Goal: Task Accomplishment & Management: Complete application form

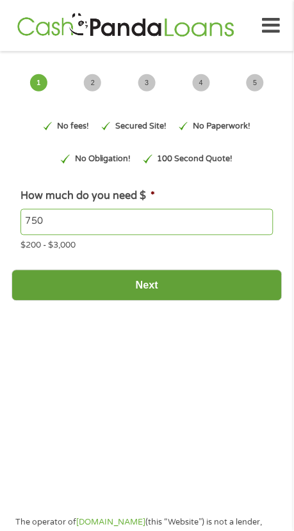
click at [168, 281] on input "Next" at bounding box center [147, 285] width 271 height 31
click at [175, 281] on input "Next" at bounding box center [147, 285] width 271 height 31
click at [170, 291] on input "Next" at bounding box center [147, 285] width 271 height 31
click at [155, 292] on input "Next" at bounding box center [147, 285] width 271 height 31
click at [149, 288] on input "Next" at bounding box center [147, 285] width 271 height 31
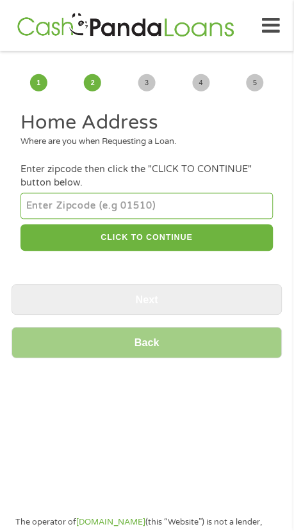
click at [109, 209] on input "number" at bounding box center [146, 206] width 252 height 26
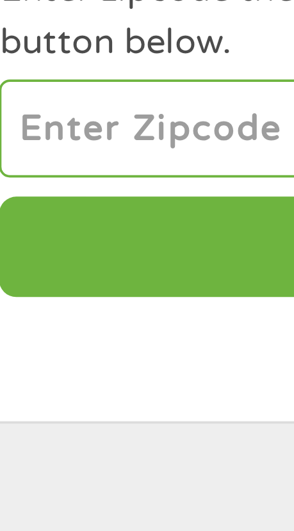
type input "32060"
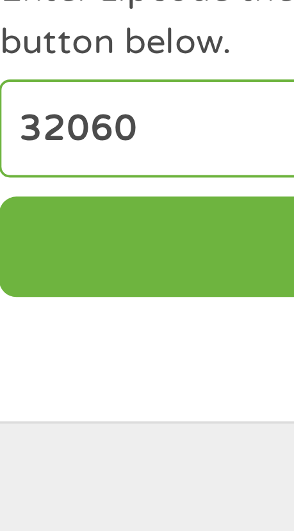
select select "[US_STATE]"
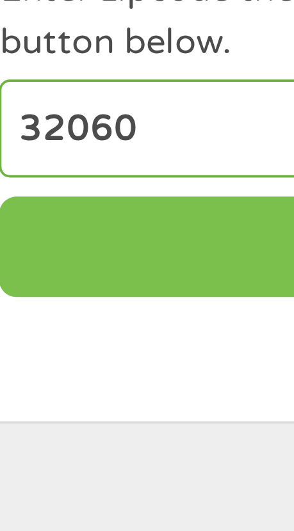
click at [62, 239] on button "CLICK TO CONTINUE" at bounding box center [146, 239] width 252 height 28
type input "32060"
type input "Live Oak"
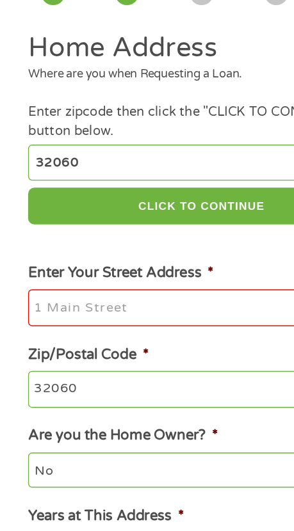
click at [81, 313] on input "Enter Your Street Address *" at bounding box center [146, 312] width 252 height 27
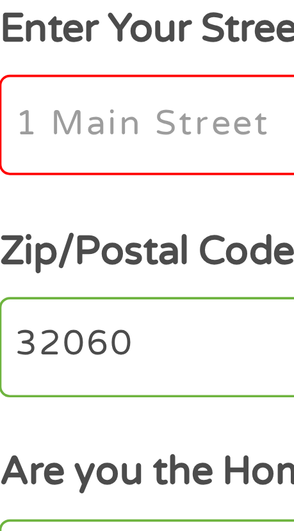
type input "[STREET_ADDRESS]"
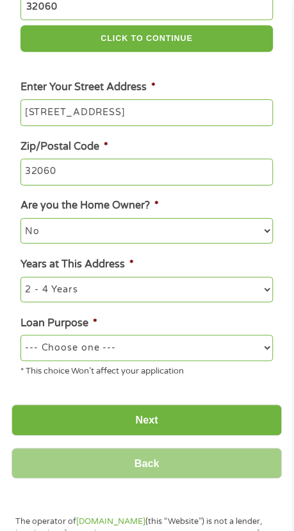
scroll to position [200, 0]
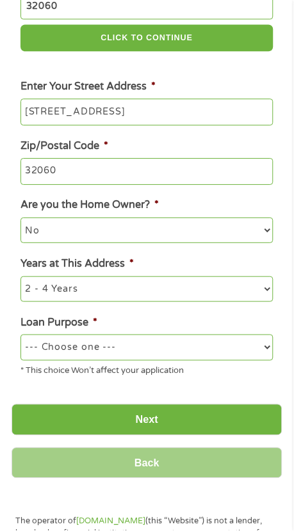
click at [106, 233] on select "No Yes" at bounding box center [146, 230] width 252 height 26
select select "yes"
click at [20, 219] on select "No Yes" at bounding box center [146, 230] width 252 height 26
click at [127, 352] on select "--- Choose one --- Pay Bills Debt Consolidation Home Improvement Major Purchase…" at bounding box center [146, 348] width 252 height 26
select select "majorpurchase"
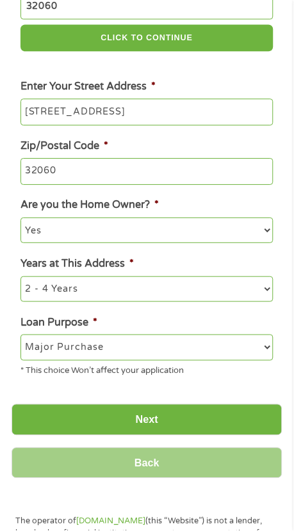
click at [20, 336] on select "--- Choose one --- Pay Bills Debt Consolidation Home Improvement Major Purchase…" at bounding box center [146, 348] width 252 height 26
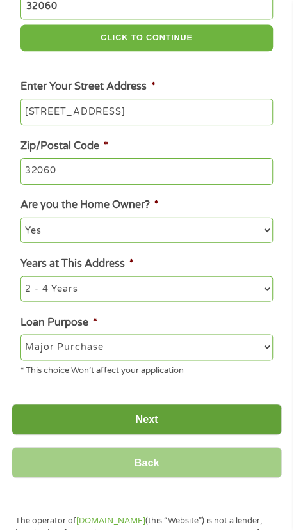
click at [160, 420] on input "Next" at bounding box center [147, 419] width 271 height 31
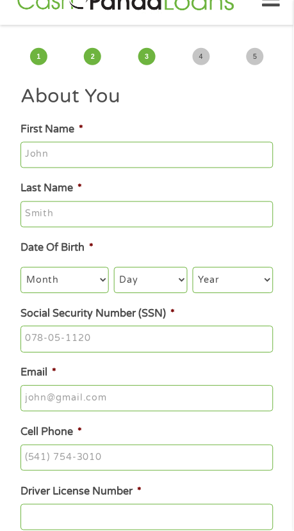
scroll to position [0, 0]
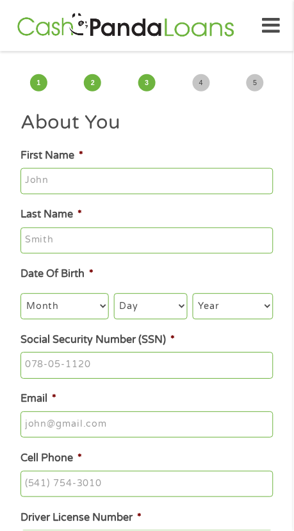
click at [55, 189] on input "First Name *" at bounding box center [146, 181] width 252 height 27
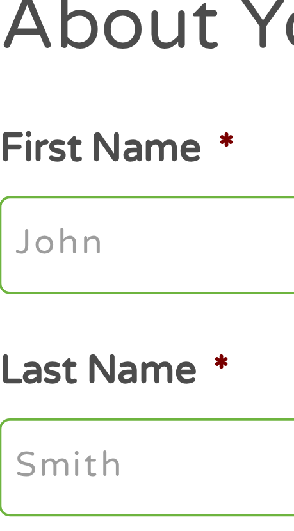
type input "[PERSON_NAME]"
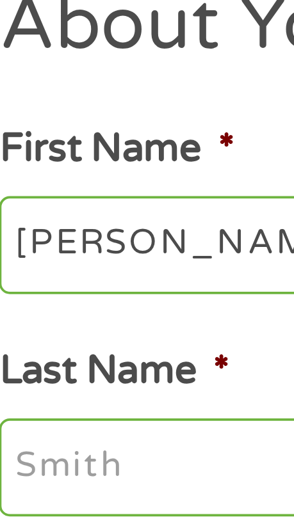
type input "[PERSON_NAME]"
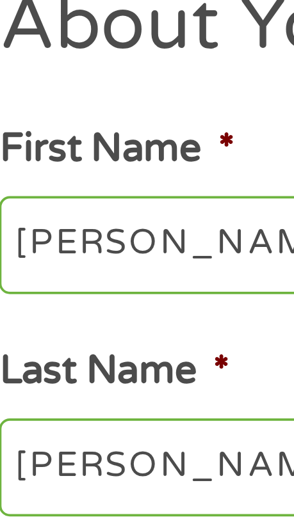
type input "[EMAIL_ADDRESS][DOMAIN_NAME]"
type input "[PHONE_NUMBER]"
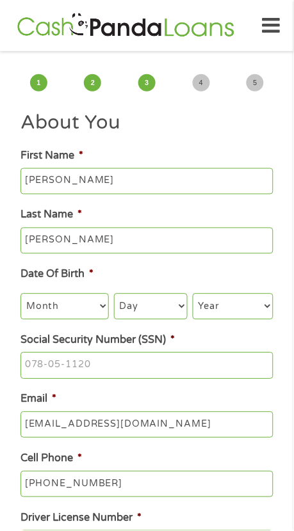
click at [80, 311] on select "Month 1 2 3 4 5 6 7 8 9 10 11 12" at bounding box center [64, 307] width 88 height 26
select select "11"
click at [20, 296] on select "Month 1 2 3 4 5 6 7 8 9 10 11 12" at bounding box center [64, 307] width 88 height 26
click at [152, 309] on select "Day 1 2 3 4 5 6 7 8 9 10 11 12 13 14 15 16 17 18 19 20 21 22 23 24 25 26 27 28 …" at bounding box center [151, 307] width 74 height 26
select select "27"
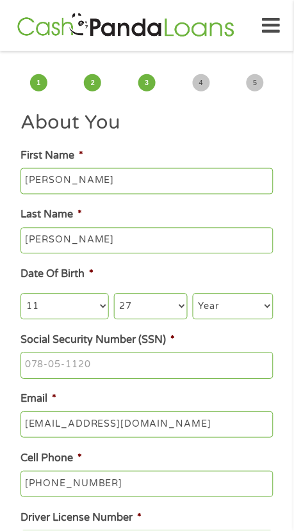
click at [114, 296] on select "Day 1 2 3 4 5 6 7 8 9 10 11 12 13 14 15 16 17 18 19 20 21 22 23 24 25 26 27 28 …" at bounding box center [151, 307] width 74 height 26
click at [244, 310] on select "Year [DATE] 2006 2005 2004 2003 2002 2001 2000 1999 1998 1997 1996 1995 1994 19…" at bounding box center [233, 307] width 80 height 26
select select "1970"
click at [193, 296] on select "Year [DATE] 2006 2005 2004 2003 2002 2001 2000 1999 1998 1997 1996 1995 1994 19…" at bounding box center [233, 307] width 80 height 26
click at [89, 365] on input "Social Security Number (SSN) *" at bounding box center [146, 365] width 252 height 27
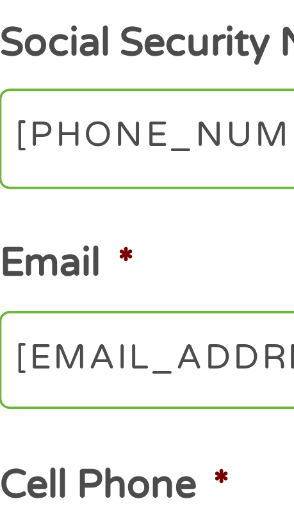
type input "595-56-5169"
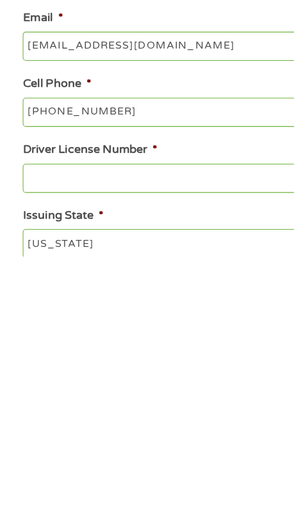
scroll to position [88, 0]
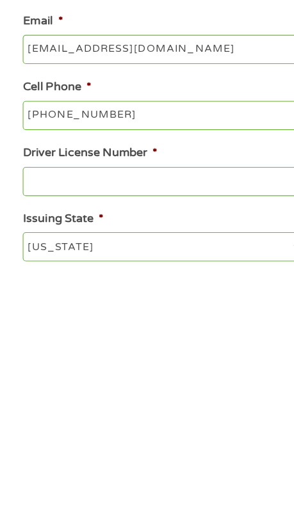
click at [125, 393] on input "[PHONE_NUMBER]" at bounding box center [146, 397] width 252 height 27
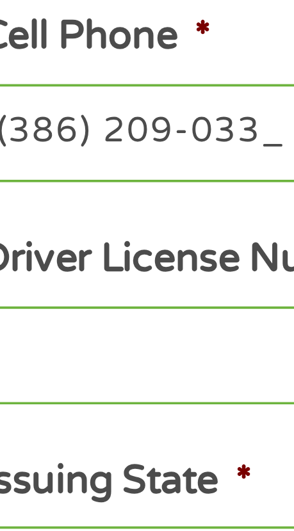
type input "[PHONE_NUMBER]"
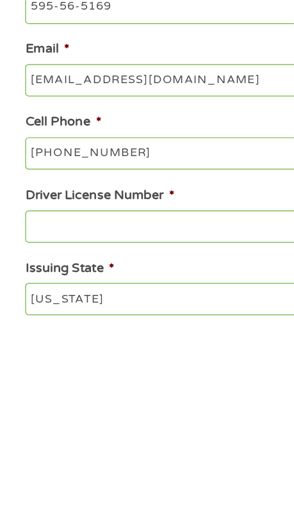
click at [103, 454] on input "Driver License Number *" at bounding box center [146, 456] width 252 height 27
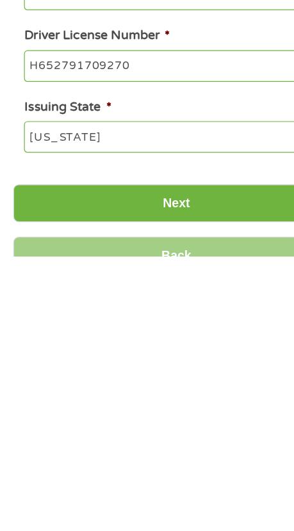
scroll to position [178, 0]
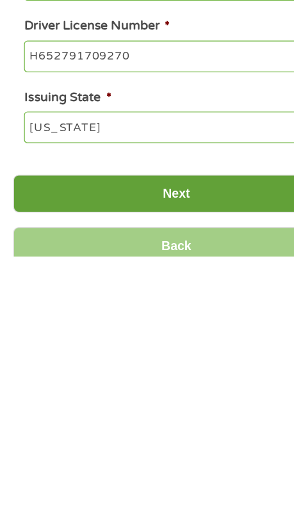
type input "H652791709270"
click at [163, 479] on input "Next" at bounding box center [147, 479] width 271 height 31
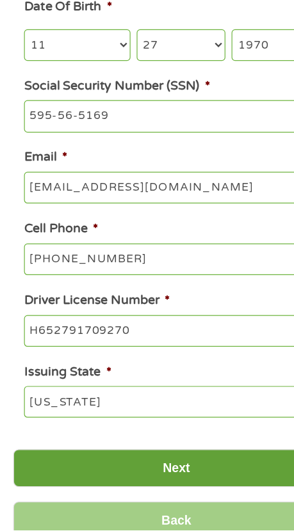
click at [160, 490] on input "Next" at bounding box center [147, 479] width 271 height 31
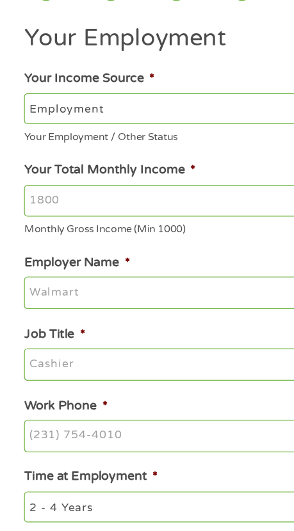
scroll to position [0, 0]
click at [104, 177] on select "--- Choose one --- Employment [DEMOGRAPHIC_DATA] Benefits" at bounding box center [146, 181] width 252 height 26
select select "benefits"
click at [20, 168] on select "--- Choose one --- Employment [DEMOGRAPHIC_DATA] Benefits" at bounding box center [146, 181] width 252 height 26
type input "Other"
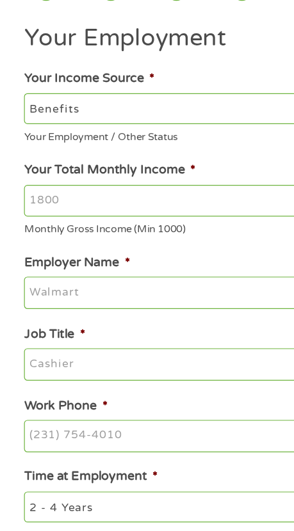
type input "[PHONE_NUMBER]"
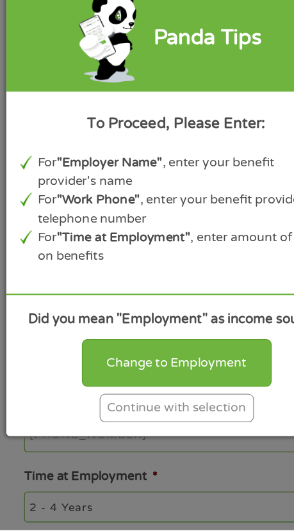
click at [149, 434] on div "Continue with selection" at bounding box center [147, 430] width 128 height 24
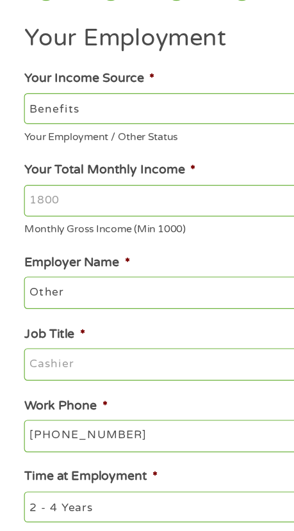
click at [76, 254] on input "Your Total Monthly Income *" at bounding box center [146, 257] width 252 height 27
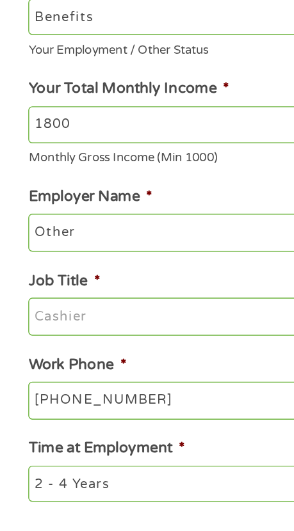
click at [150, 260] on input "1800" at bounding box center [146, 257] width 252 height 27
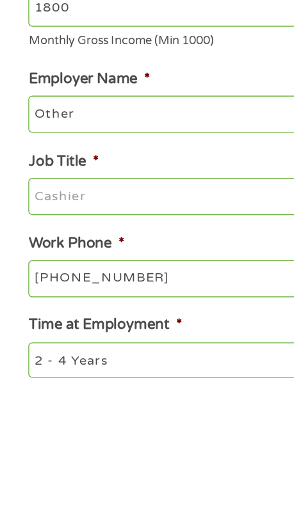
type input "1800"
click at [81, 336] on input "Other" at bounding box center [146, 333] width 252 height 27
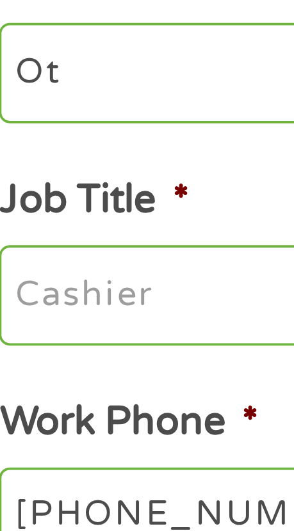
type input "O"
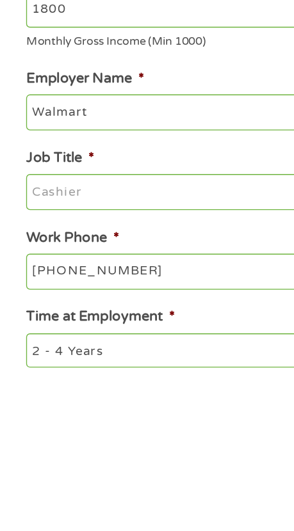
type input "Walmart"
click at [79, 397] on input "Job Title *" at bounding box center [146, 393] width 252 height 27
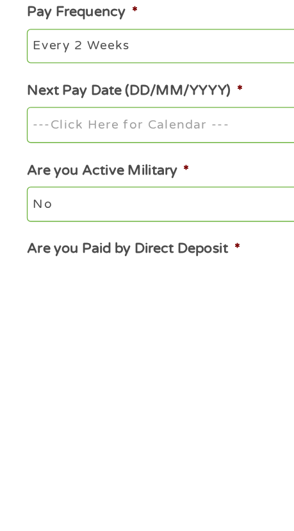
scroll to position [201, 0]
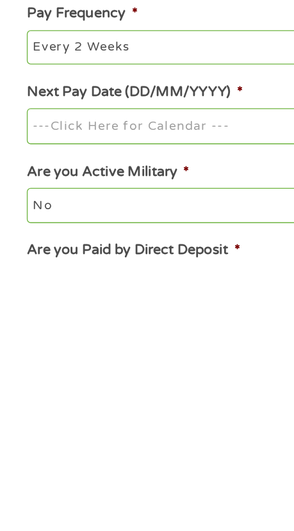
type input "Cashier"
click at [140, 432] on input "Next Pay Date (DD/MM/YYYY) *" at bounding box center [146, 428] width 252 height 27
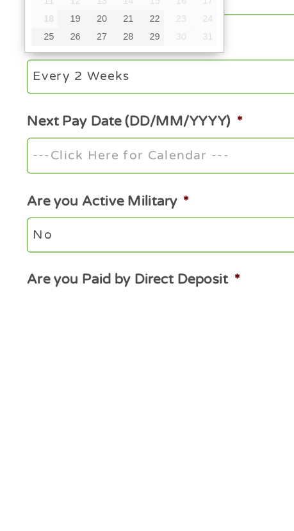
scroll to position [201, 0]
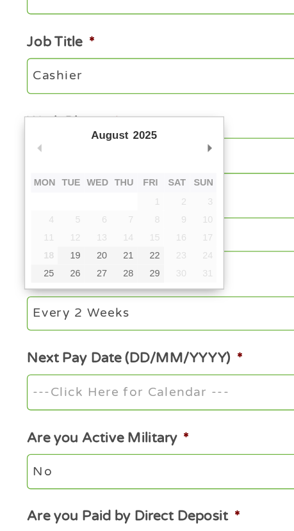
type input "[DATE]"
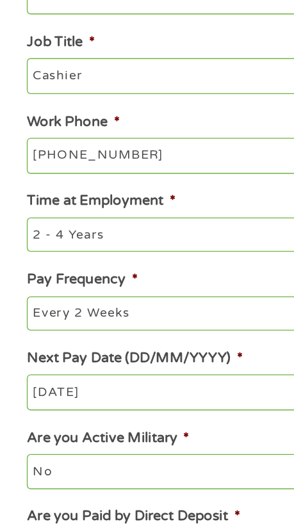
click at [93, 196] on input "Cashier" at bounding box center [146, 191] width 252 height 27
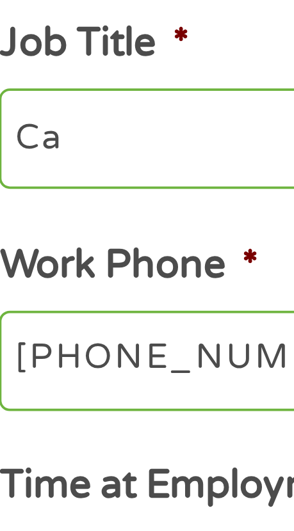
type input "C"
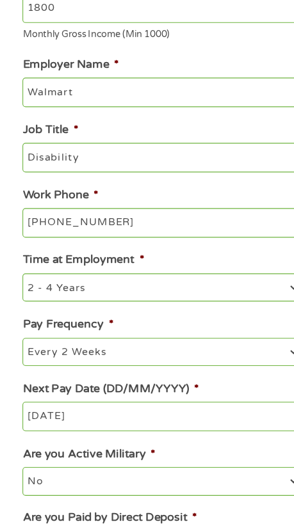
type input "Disability"
click at [99, 132] on input "Walmart" at bounding box center [146, 132] width 252 height 27
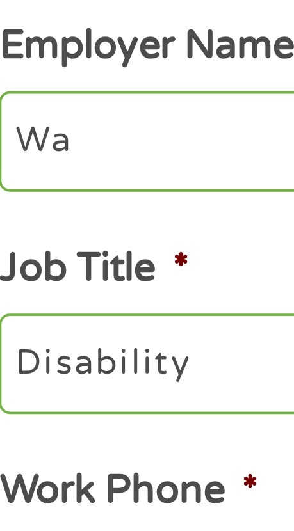
type input "W"
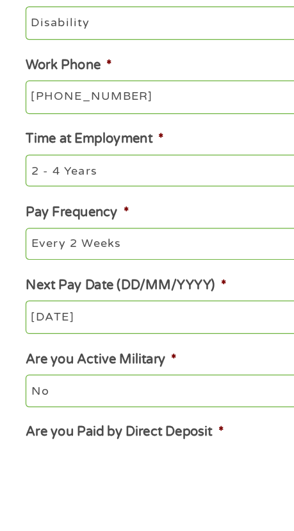
type input "Socialsecurity"
click at [132, 258] on input "[PHONE_NUMBER]" at bounding box center [146, 251] width 252 height 27
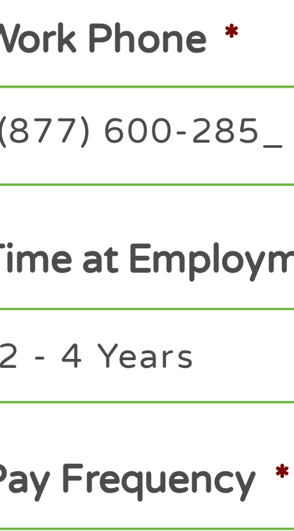
type input "[PHONE_NUMBER]"
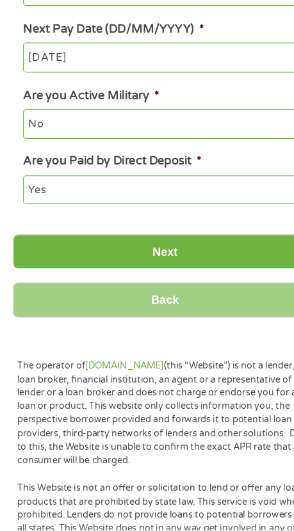
scroll to position [533, 0]
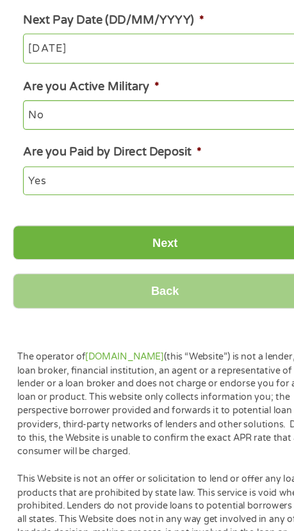
click at [65, 216] on select "Yes No" at bounding box center [146, 214] width 252 height 26
select select "0"
click at [20, 205] on select "Yes No" at bounding box center [146, 214] width 252 height 26
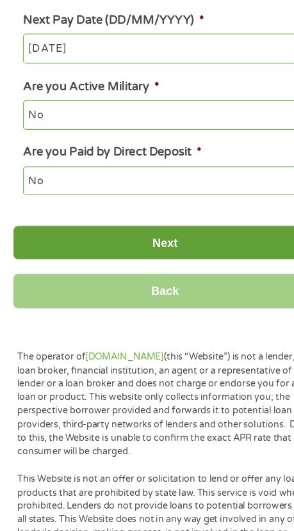
click at [166, 270] on input "Next" at bounding box center [147, 269] width 271 height 31
click at [147, 273] on input "Next" at bounding box center [147, 269] width 271 height 31
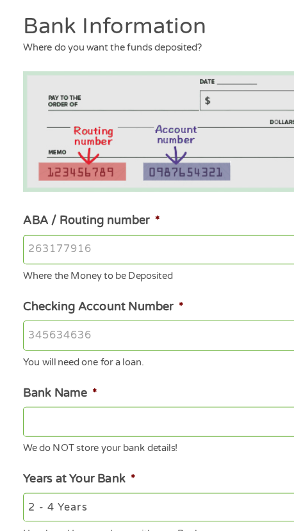
scroll to position [0, 0]
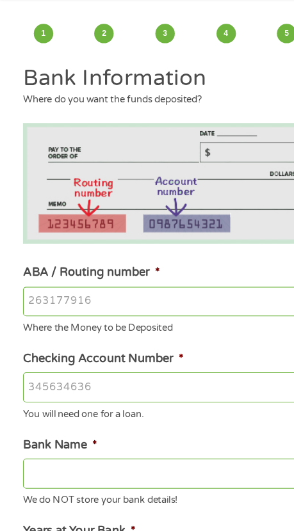
click at [93, 324] on input "ABA / Routing number *" at bounding box center [146, 321] width 252 height 27
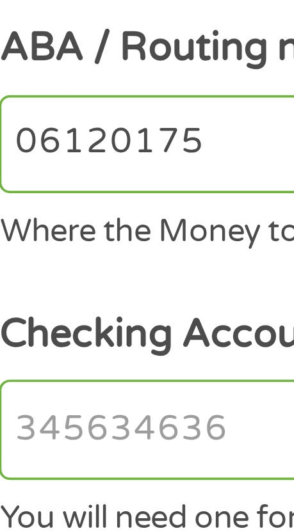
type input "061201754"
type input "AMERIS BANK"
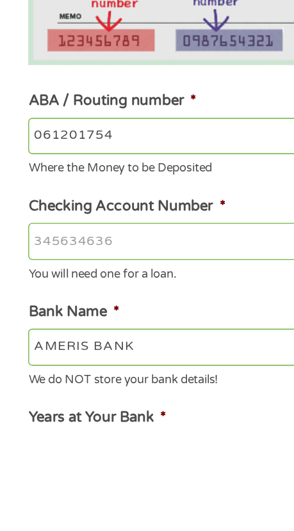
scroll to position [1, 0]
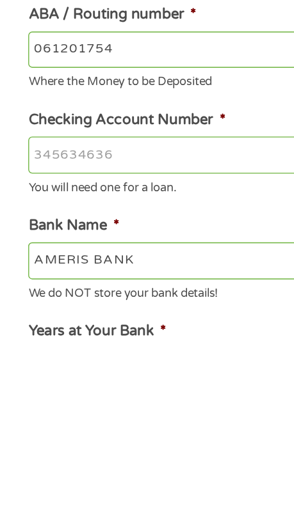
type input "061201754"
click at [107, 402] on input "Checking Account Number *" at bounding box center [146, 396] width 252 height 27
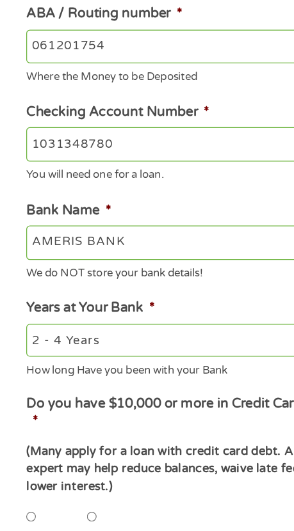
scroll to position [169, 0]
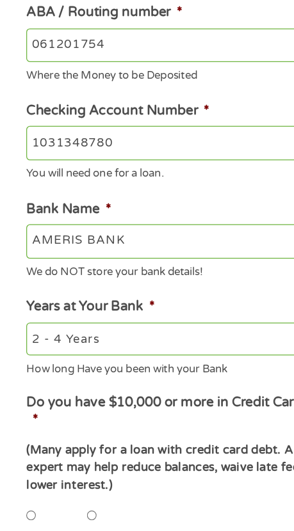
type input "1031348780"
click at [113, 379] on select "2 - 4 Years 6 - 12 Months 1 - 2 Years Over 4 Years" at bounding box center [146, 382] width 252 height 26
select select "12months"
click at [20, 371] on select "2 - 4 Years 6 - 12 Months 1 - 2 Years Over 4 Years" at bounding box center [146, 382] width 252 height 26
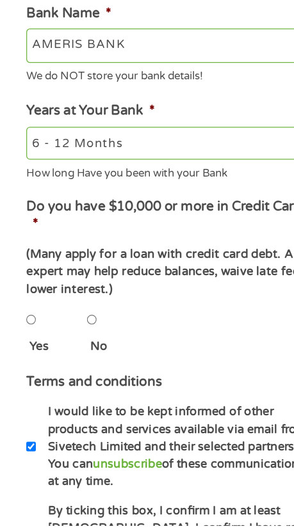
scroll to position [319, 0]
click at [75, 373] on input "No" at bounding box center [72, 370] width 8 height 26
radio input "true"
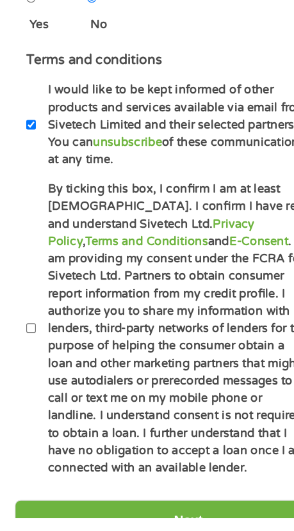
scroll to position [567, 0]
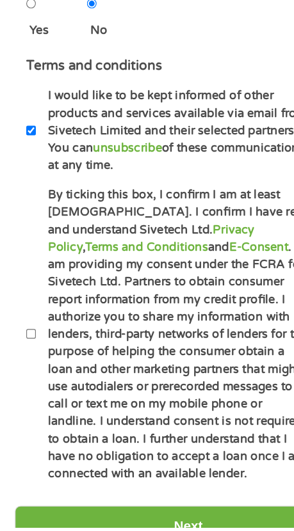
click at [26, 384] on input "By ticking this box, I confirm I am at least [DEMOGRAPHIC_DATA]. I confirm I ha…" at bounding box center [24, 380] width 8 height 26
checkbox input "true"
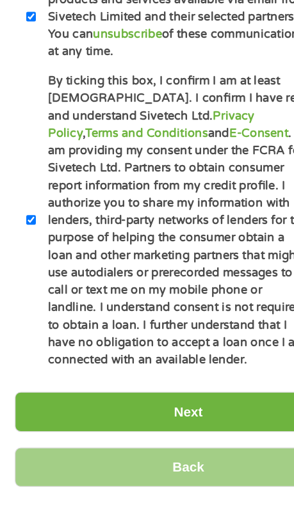
scroll to position [656, 0]
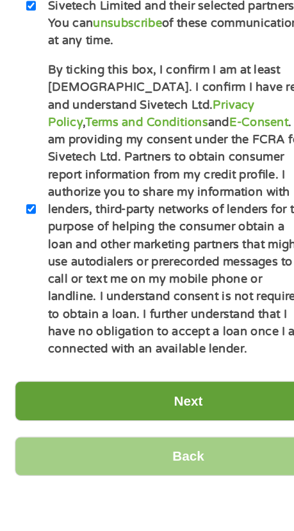
click at [152, 444] on input "Next" at bounding box center [147, 439] width 271 height 31
click at [139, 435] on input "Next" at bounding box center [147, 439] width 271 height 31
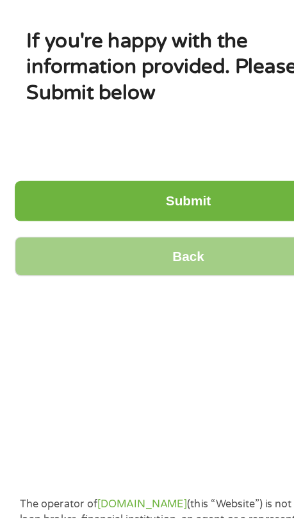
scroll to position [0, 0]
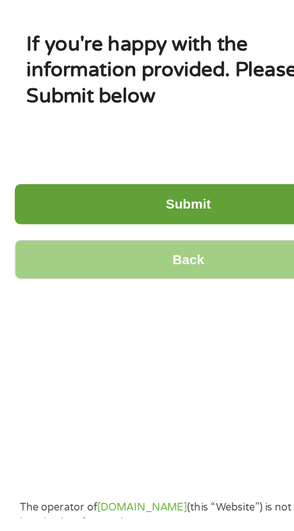
click at [150, 288] on input "Submit" at bounding box center [147, 286] width 271 height 31
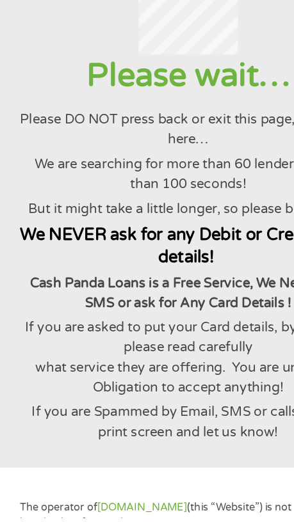
click at [27, 169] on div at bounding box center [146, 129] width 262 height 77
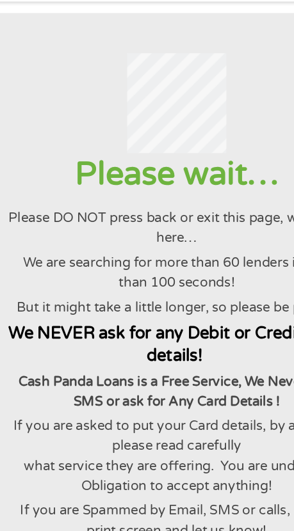
scroll to position [19, 0]
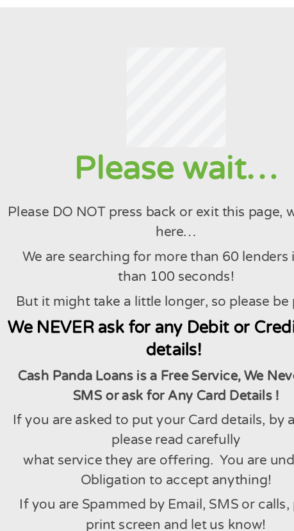
click at [65, 84] on div at bounding box center [146, 111] width 262 height 77
click at [62, 84] on div at bounding box center [146, 111] width 262 height 77
click at [60, 71] on section "Please wait… Please DO NOT press back or exit this page, we’re still here… We a…" at bounding box center [147, 258] width 294 height 432
click at [50, 83] on div at bounding box center [146, 111] width 262 height 77
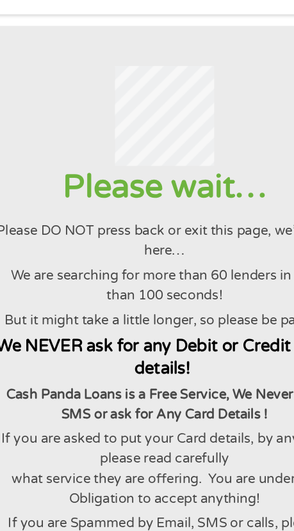
click at [72, 71] on section "Please wait… Please DO NOT press back or exit this page, we’re still here… We a…" at bounding box center [147, 258] width 294 height 432
click at [61, 83] on div at bounding box center [146, 111] width 262 height 77
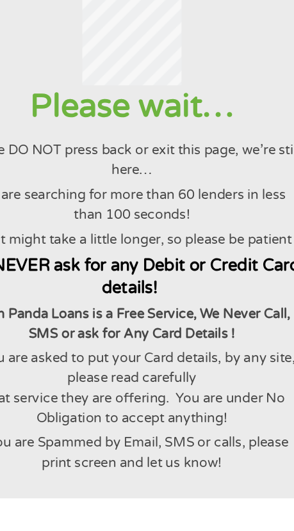
click at [71, 120] on div at bounding box center [146, 111] width 262 height 77
click at [74, 123] on div at bounding box center [146, 111] width 262 height 77
click at [88, 126] on div at bounding box center [146, 111] width 262 height 77
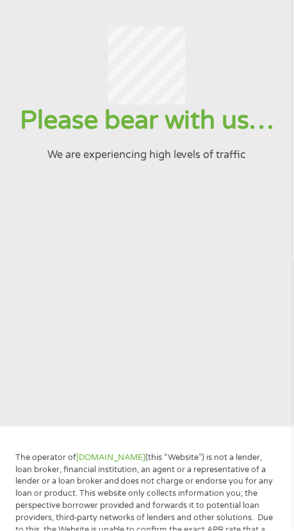
scroll to position [67, 0]
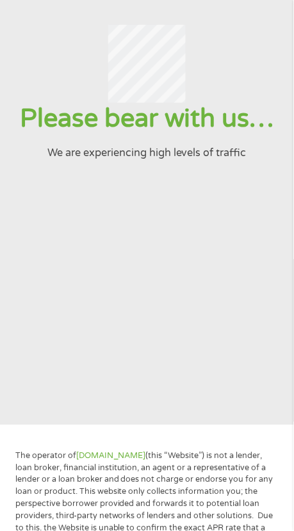
click at [54, 54] on div at bounding box center [146, 63] width 262 height 77
click at [53, 48] on div at bounding box center [146, 63] width 262 height 77
click at [73, 38] on div at bounding box center [146, 63] width 262 height 77
click at [51, 49] on div at bounding box center [146, 63] width 262 height 77
click at [69, 63] on div at bounding box center [146, 63] width 262 height 77
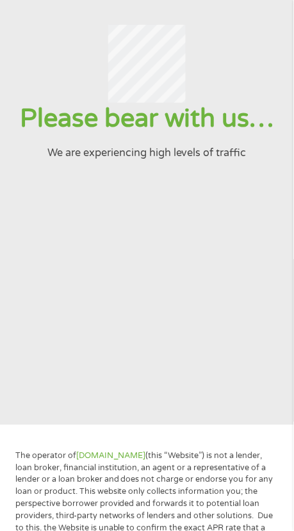
click at [50, 74] on div at bounding box center [146, 63] width 262 height 77
click at [63, 65] on div at bounding box center [146, 63] width 262 height 77
click at [56, 37] on div at bounding box center [146, 63] width 262 height 77
click at [51, 43] on div at bounding box center [146, 63] width 262 height 77
click at [61, 72] on div at bounding box center [146, 63] width 262 height 77
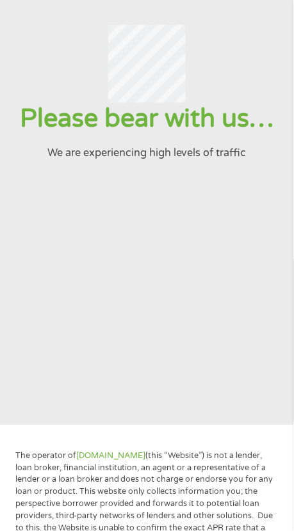
click at [24, 61] on div at bounding box center [146, 63] width 262 height 77
click at [43, 45] on div at bounding box center [146, 63] width 262 height 77
click at [66, 73] on div at bounding box center [146, 63] width 262 height 77
click at [47, 58] on div at bounding box center [146, 63] width 262 height 77
click at [68, 59] on div at bounding box center [146, 63] width 262 height 77
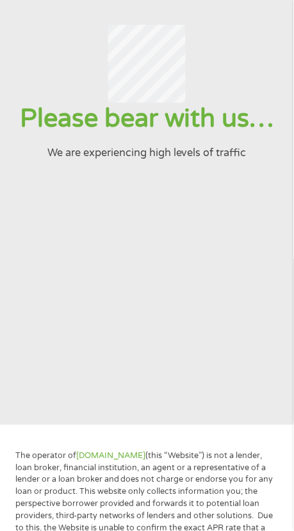
scroll to position [0, 0]
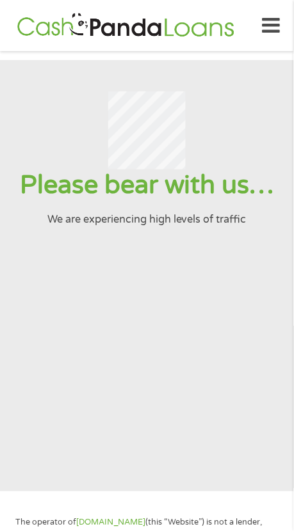
click at [278, 26] on icon at bounding box center [271, 25] width 18 height 31
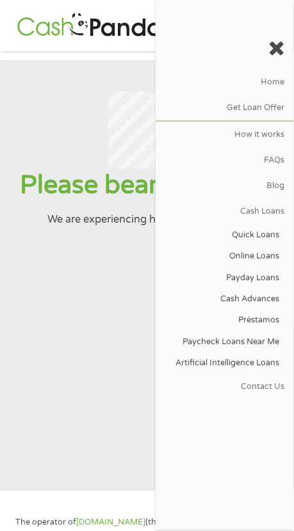
click at [281, 46] on icon at bounding box center [277, 48] width 16 height 20
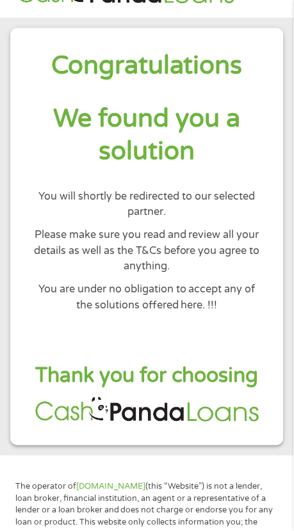
scroll to position [38, 0]
